Goal: Transaction & Acquisition: Purchase product/service

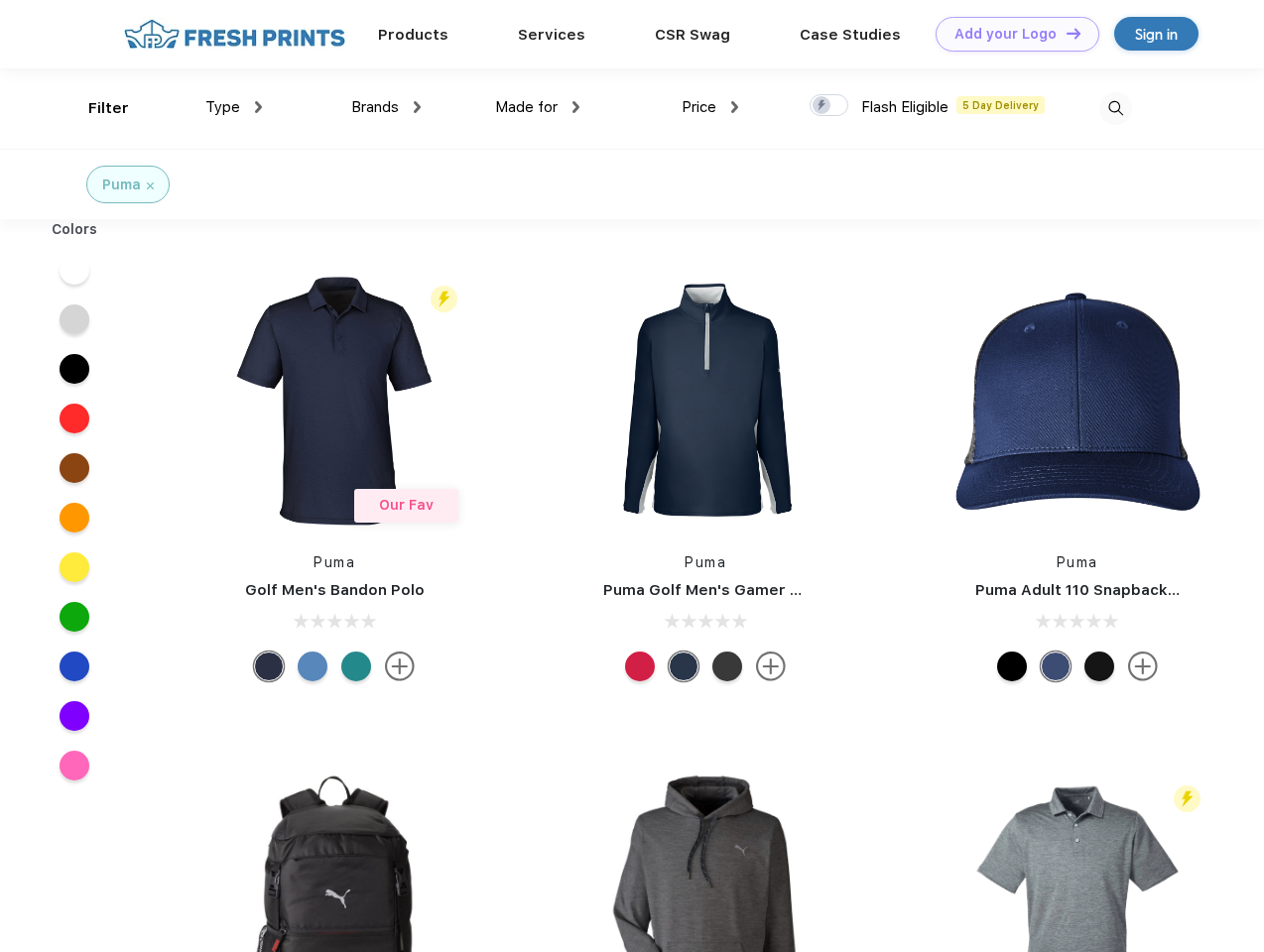
click at [1010, 34] on link "Add your Logo Design Tool" at bounding box center [1017, 34] width 163 height 35
click at [0, 0] on div "Design Tool" at bounding box center [0, 0] width 0 height 0
click at [1065, 33] on link "Add your Logo Design Tool" at bounding box center [1017, 34] width 163 height 35
click at [96, 108] on div "Filter" at bounding box center [109, 109] width 41 height 23
click at [234, 107] on span "Type" at bounding box center [222, 107] width 35 height 18
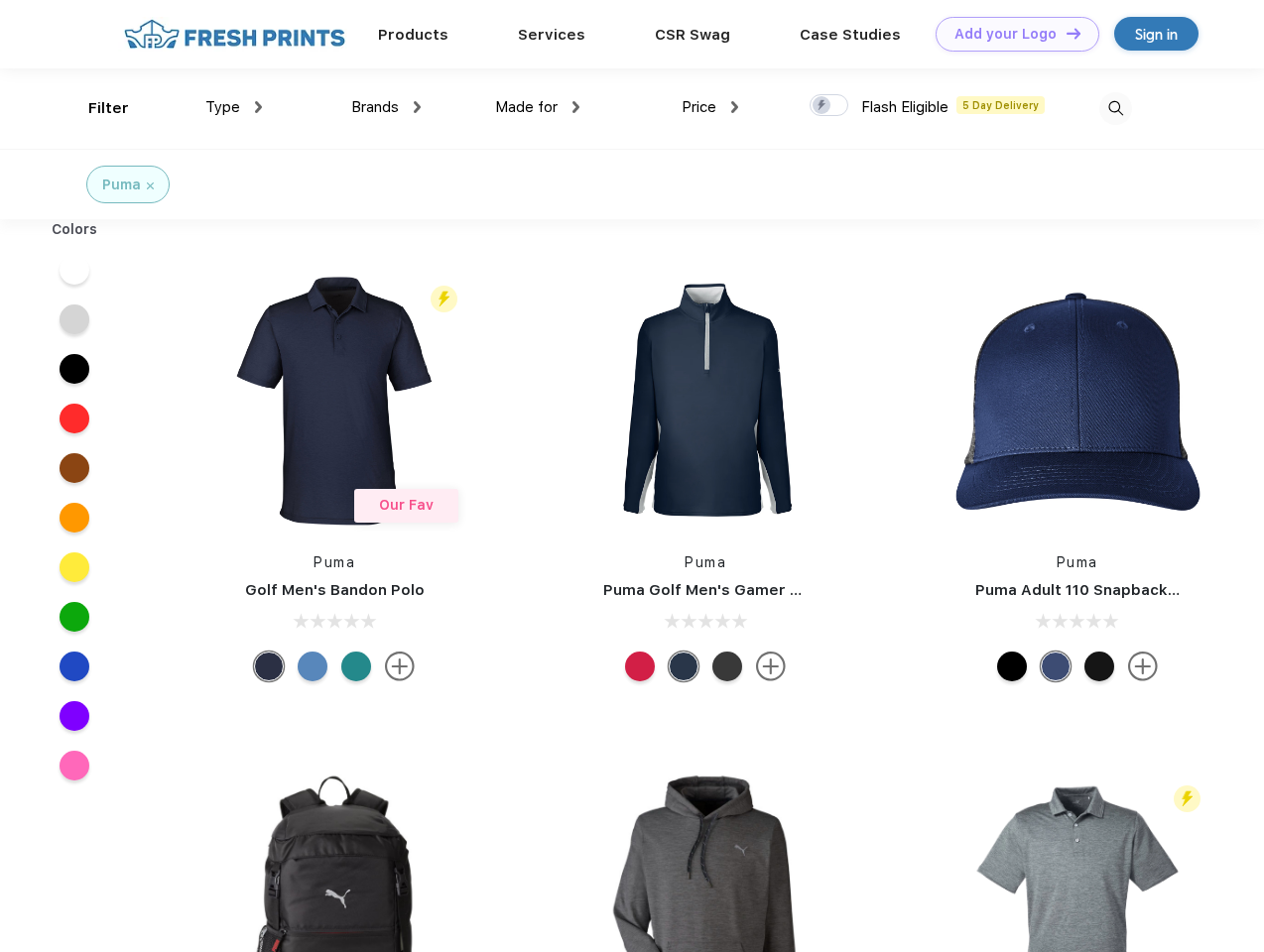
click at [386, 107] on span "Brands" at bounding box center [375, 107] width 48 height 18
click at [537, 107] on span "Made for" at bounding box center [525, 107] width 63 height 18
click at [710, 107] on span "Price" at bounding box center [699, 107] width 35 height 18
click at [829, 106] on div at bounding box center [828, 106] width 39 height 22
click at [822, 106] on input "checkbox" at bounding box center [815, 100] width 13 height 13
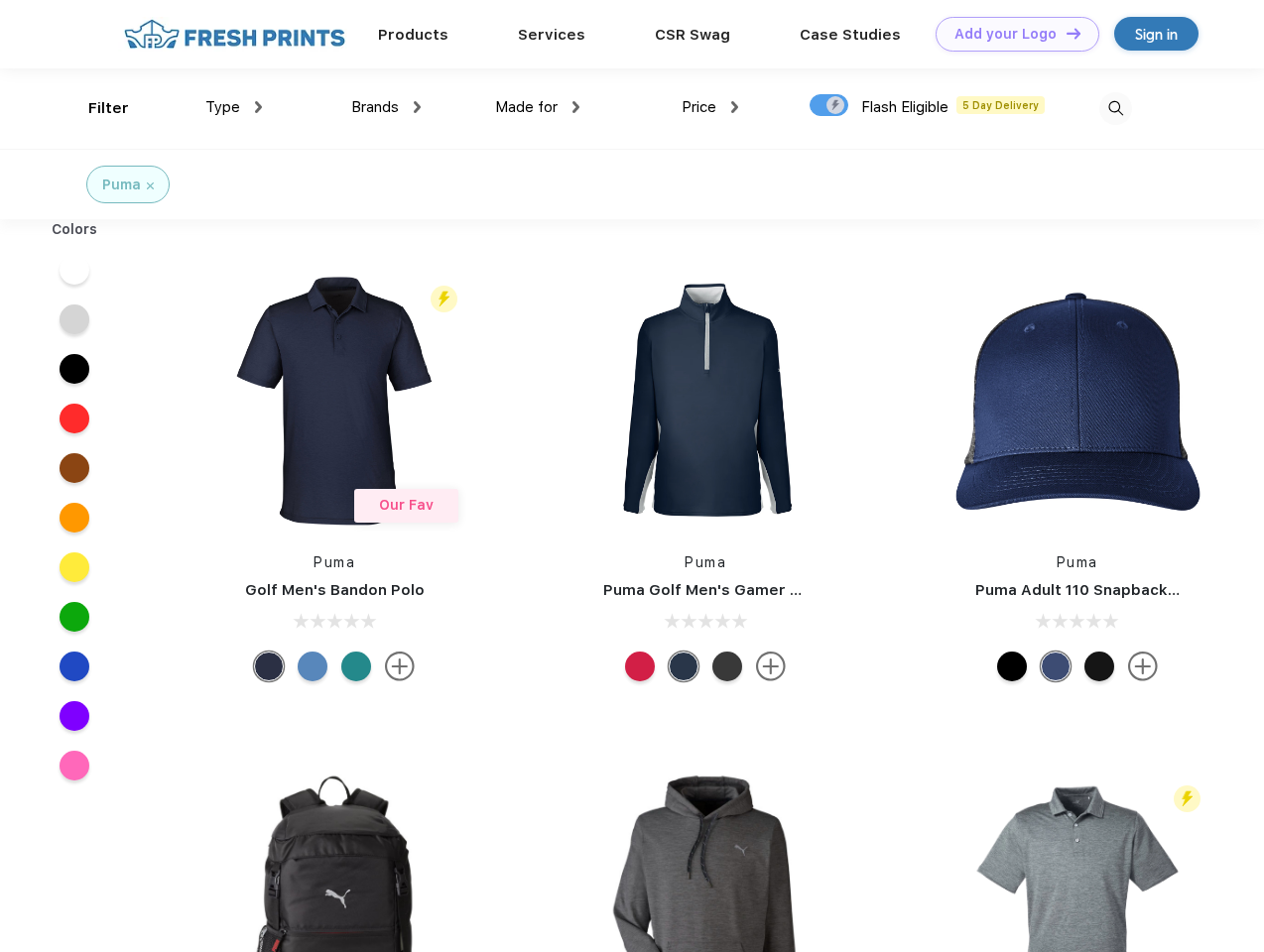
click at [1114, 108] on img at bounding box center [1114, 109] width 33 height 33
